Goal: Information Seeking & Learning: Understand process/instructions

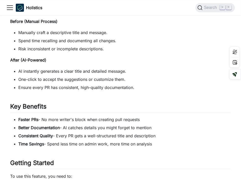
scroll to position [577, 0]
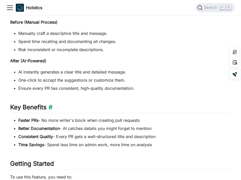
click at [109, 110] on h2 "Key Benefits ​" at bounding box center [120, 109] width 220 height 10
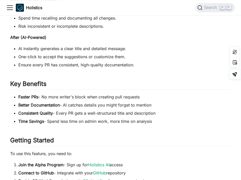
scroll to position [600, 0]
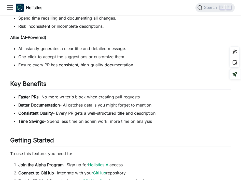
scroll to position [600, 0]
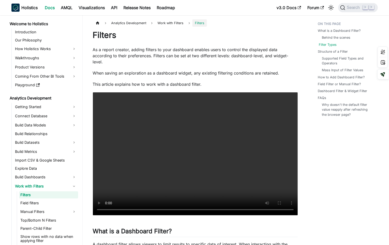
click at [335, 45] on link "Filter Types" at bounding box center [328, 44] width 18 height 5
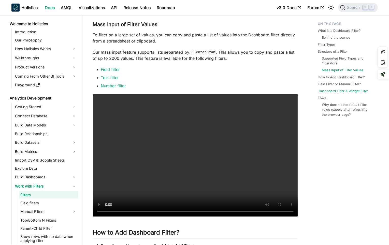
click at [337, 91] on link "Dashboard Filter & Widget Filter" at bounding box center [343, 90] width 49 height 5
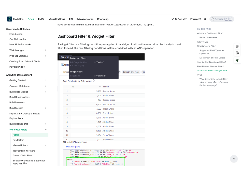
scroll to position [1712, 0]
